Goal: Task Accomplishment & Management: Manage account settings

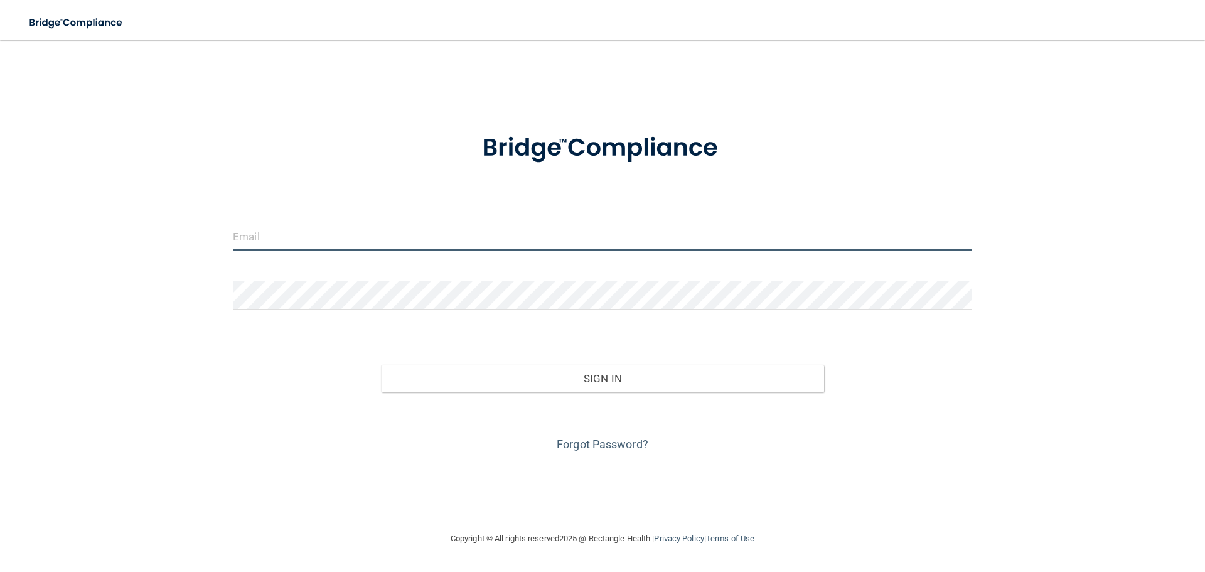
click at [416, 245] on input "email" at bounding box center [603, 236] width 740 height 28
type input "[EMAIL_ADDRESS][DOMAIN_NAME]"
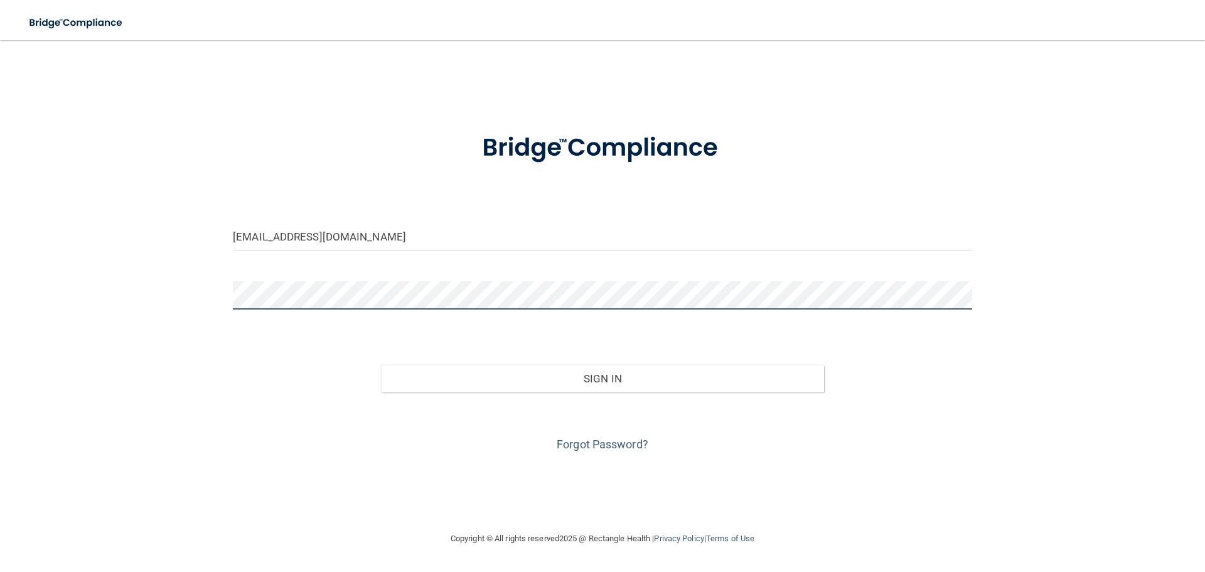
click at [381, 365] on button "Sign In" at bounding box center [603, 379] width 444 height 28
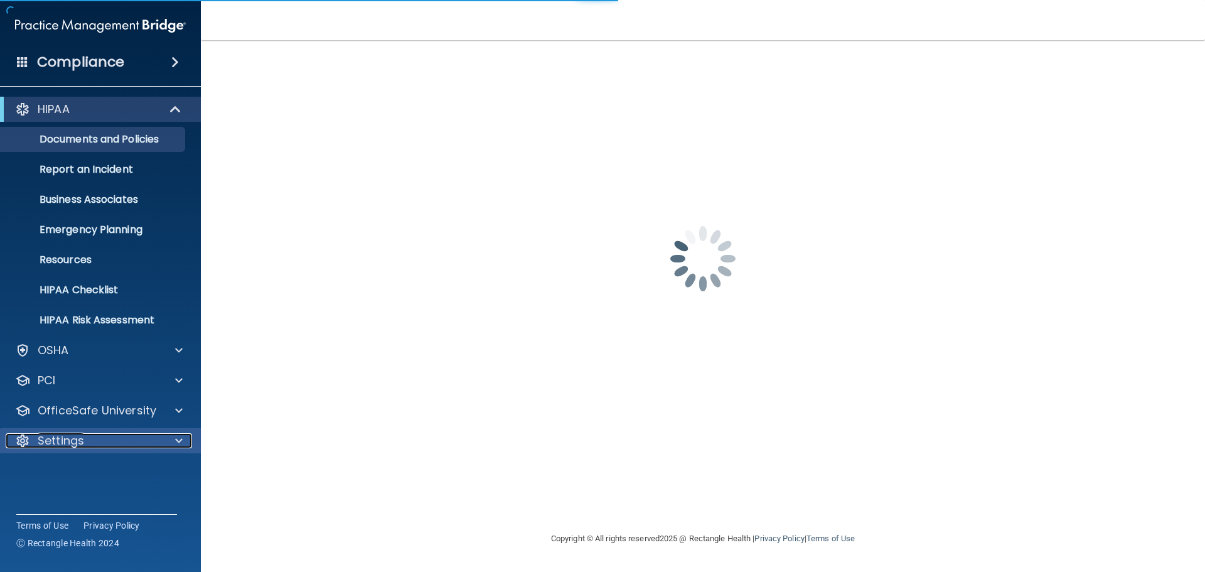
click at [80, 438] on p "Settings" at bounding box center [61, 440] width 46 height 15
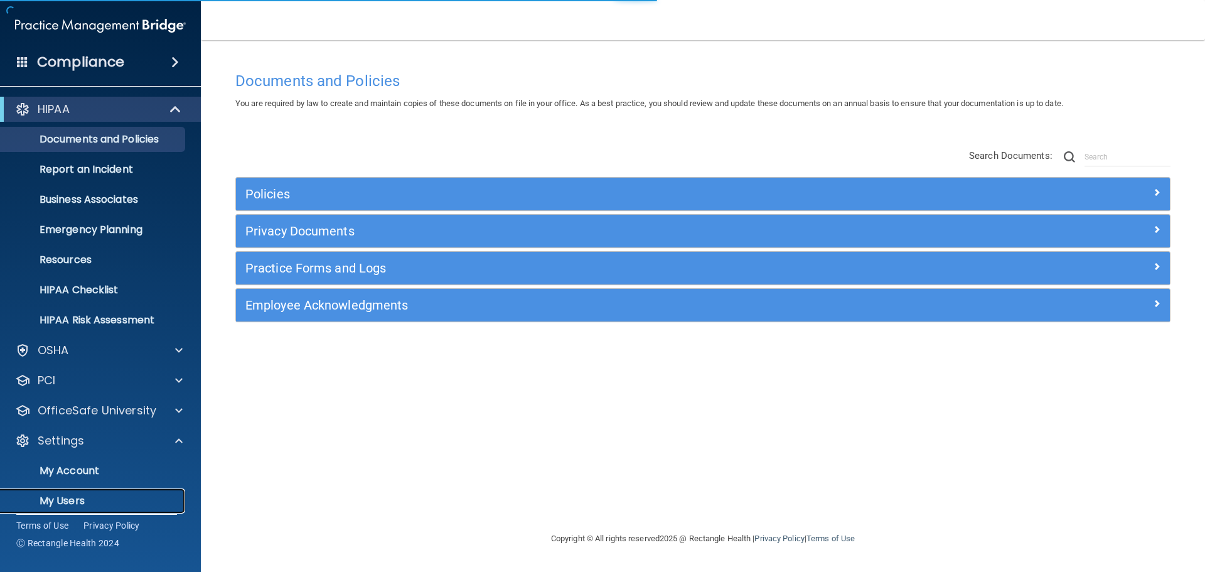
click at [69, 495] on p "My Users" at bounding box center [93, 501] width 171 height 13
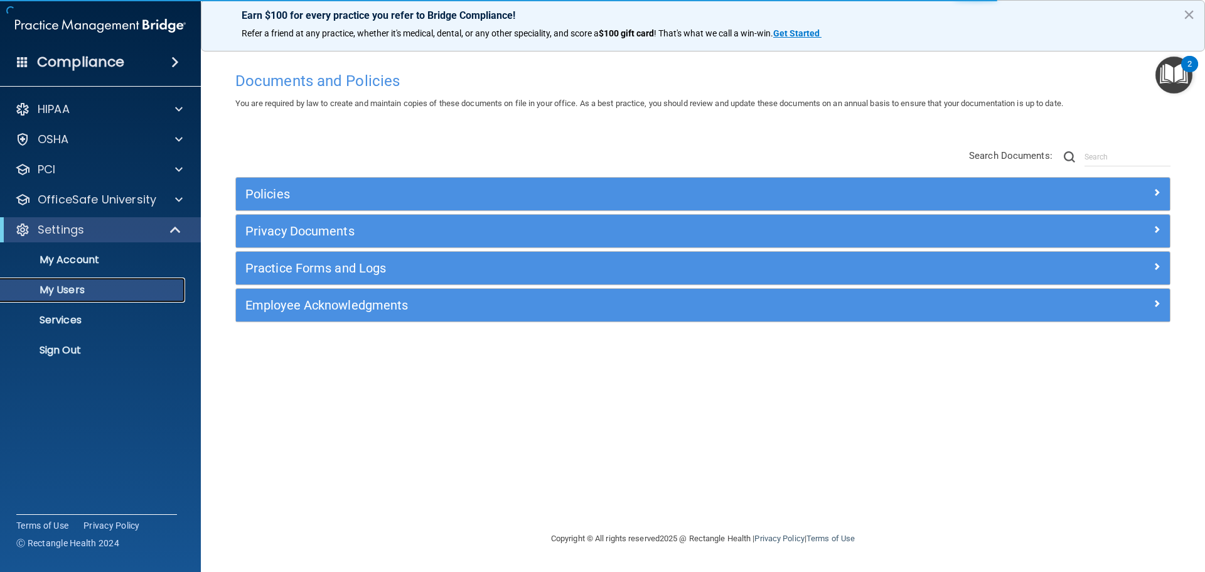
select select "20"
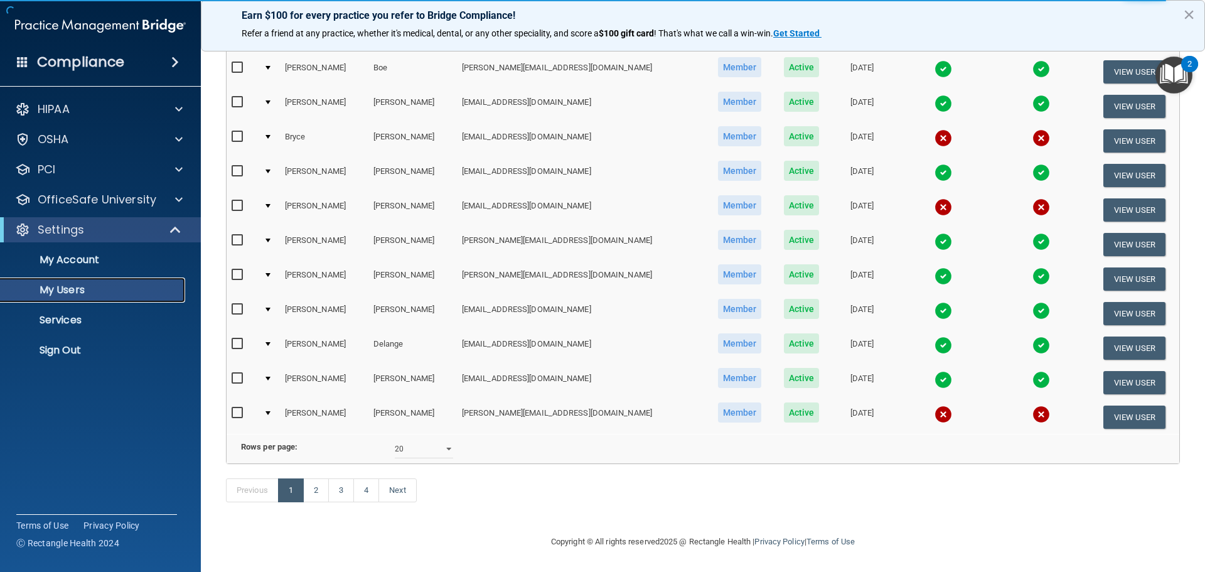
scroll to position [467, 0]
drag, startPoint x: 344, startPoint y: 493, endPoint x: 373, endPoint y: 500, distance: 29.7
click at [345, 491] on link "3" at bounding box center [341, 490] width 26 height 24
select select "20"
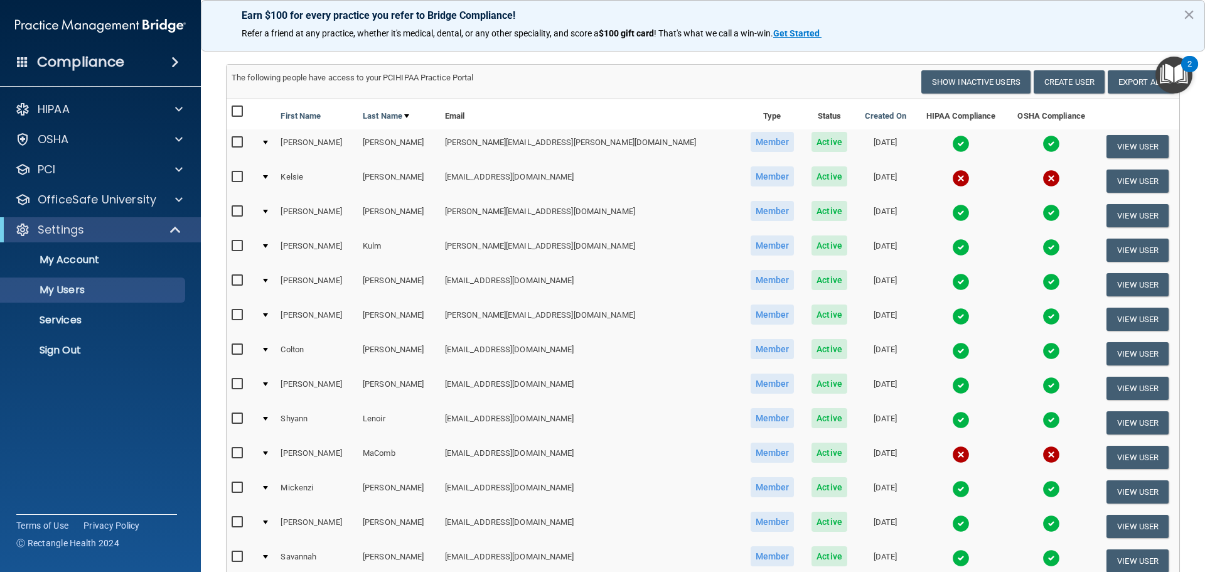
scroll to position [439, 0]
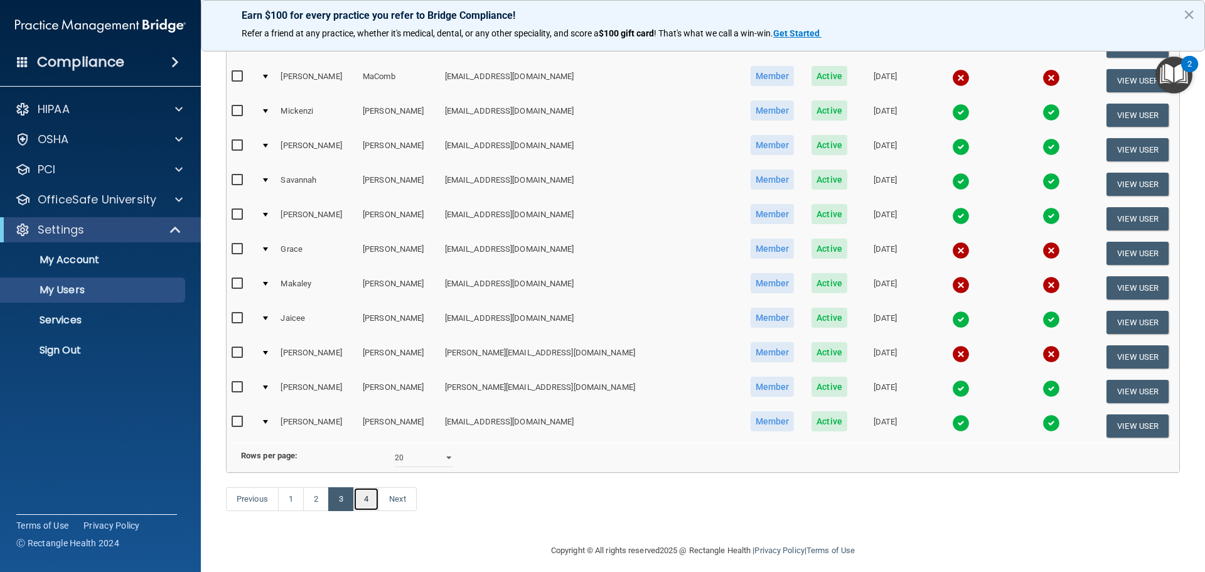
click at [370, 511] on link "4" at bounding box center [366, 499] width 26 height 24
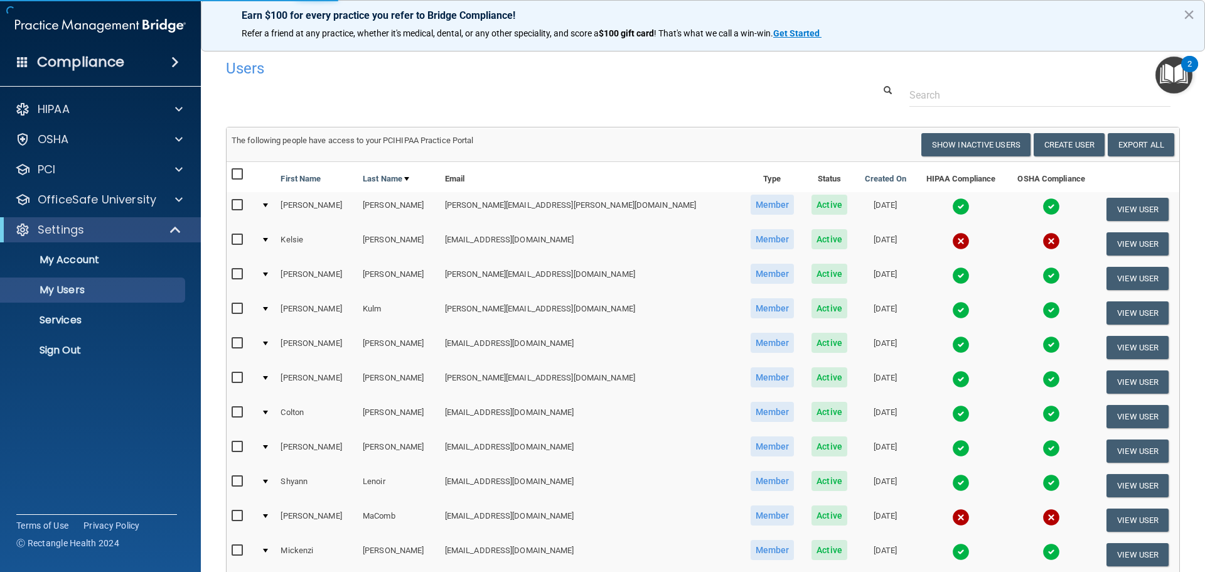
select select "20"
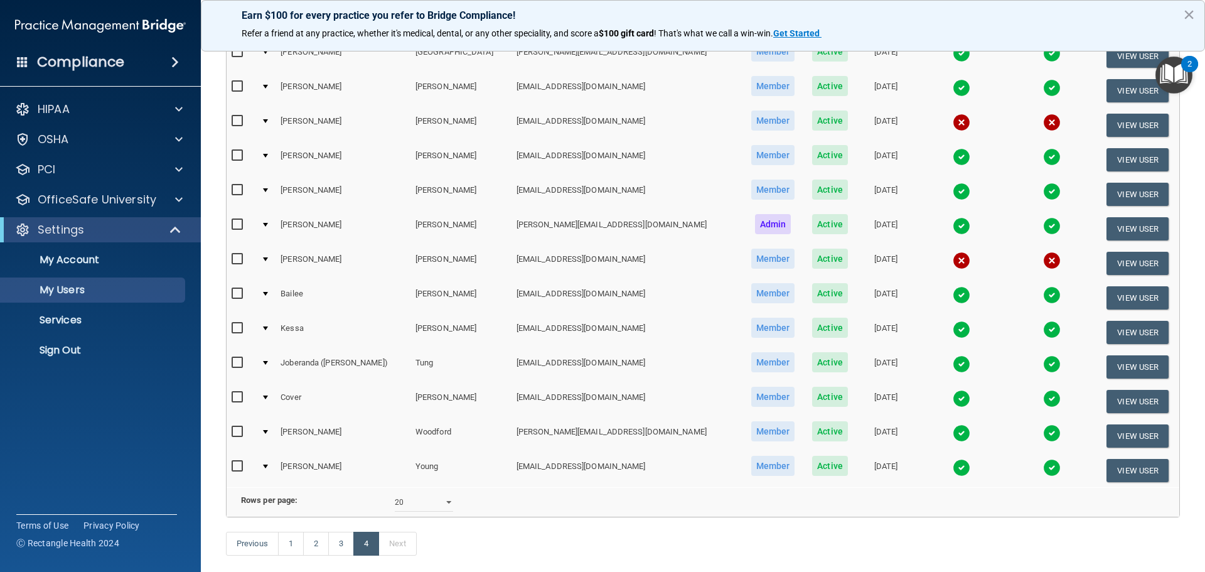
scroll to position [188, 0]
click at [72, 287] on p "My Users" at bounding box center [93, 290] width 171 height 13
select select "20"
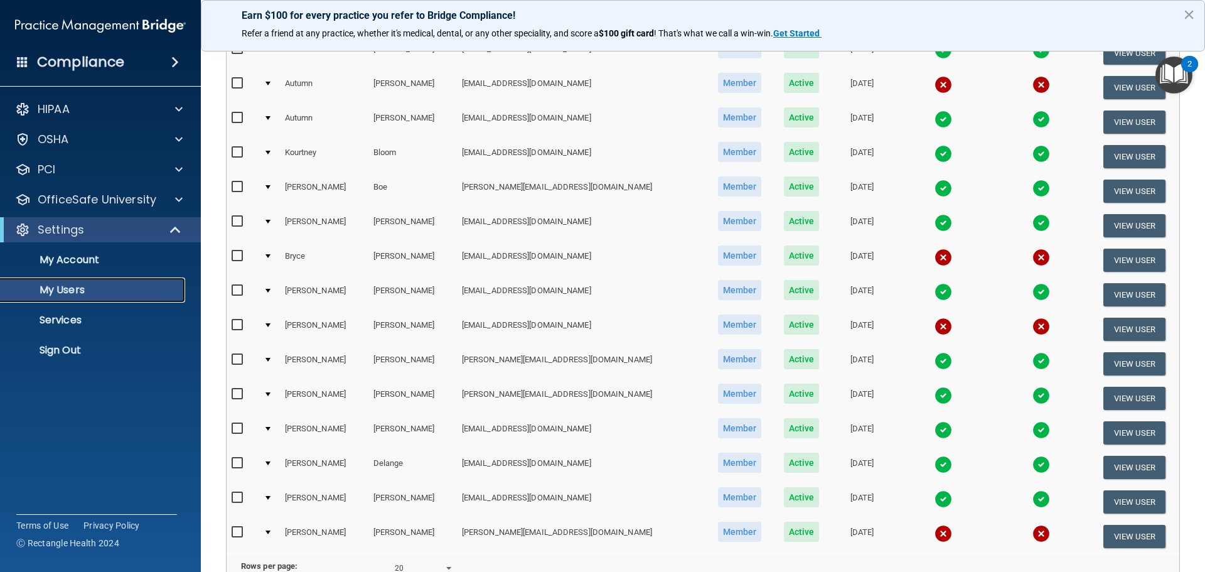
scroll to position [467, 0]
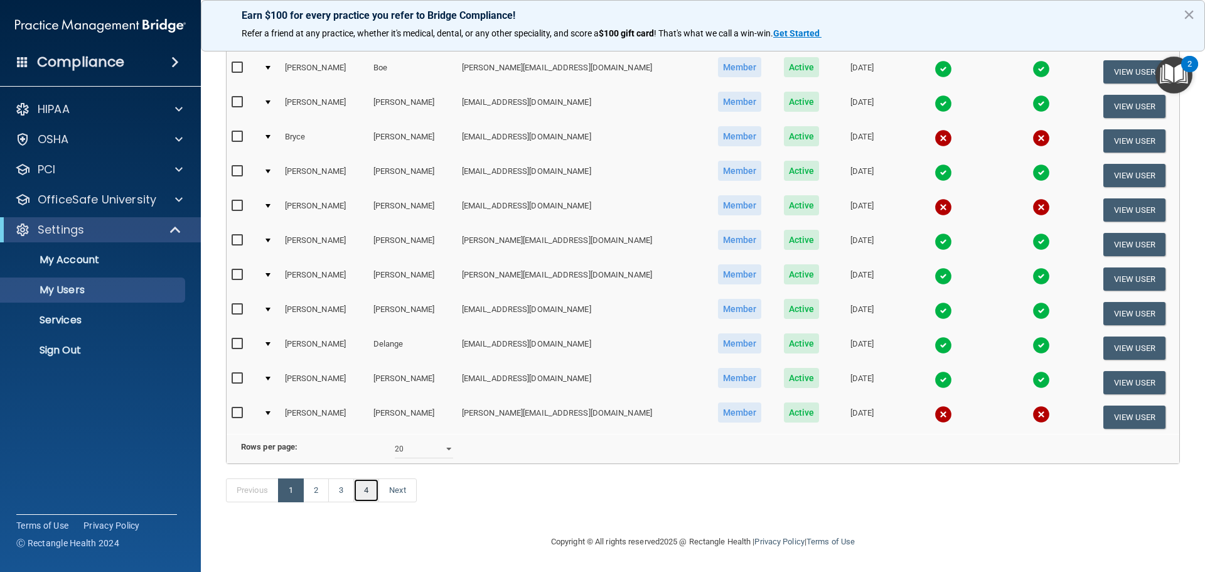
click at [363, 494] on link "4" at bounding box center [366, 490] width 26 height 24
select select "20"
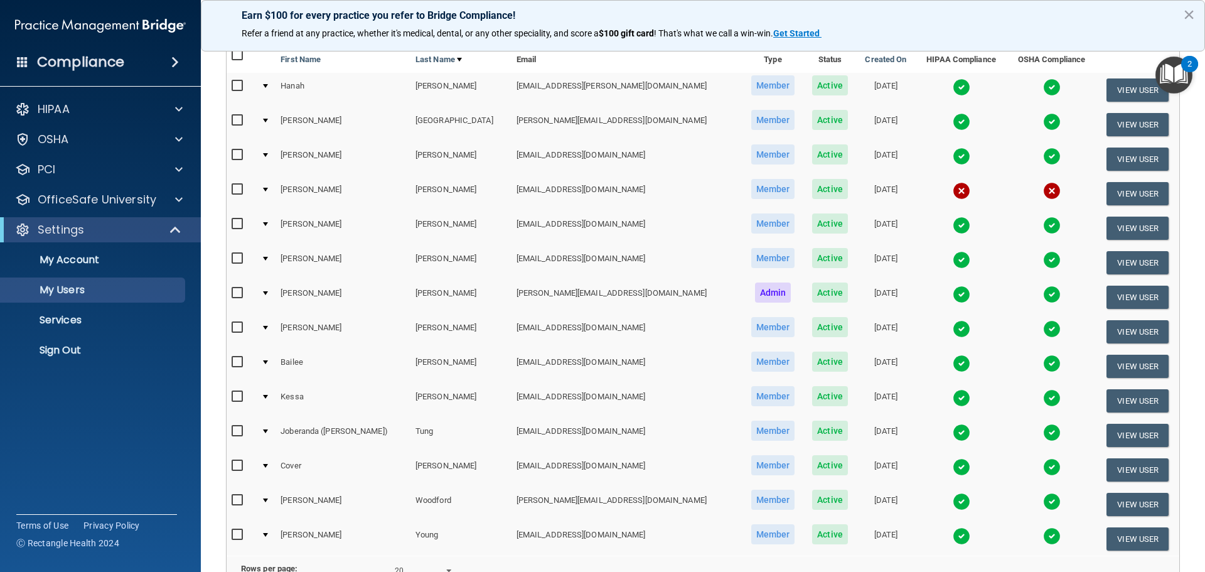
scroll to position [72, 0]
